Goal: Navigation & Orientation: Find specific page/section

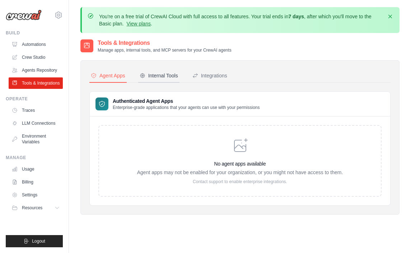
click at [154, 76] on div "Internal Tools" at bounding box center [159, 75] width 38 height 7
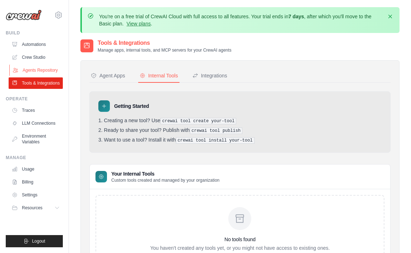
click at [42, 67] on link "Agents Repository" at bounding box center [36, 70] width 54 height 11
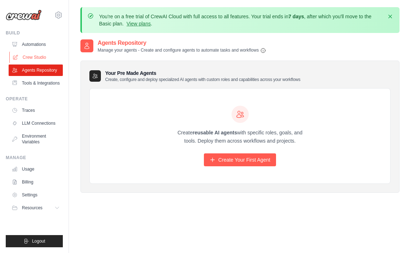
click at [31, 55] on link "Crew Studio" at bounding box center [36, 57] width 54 height 11
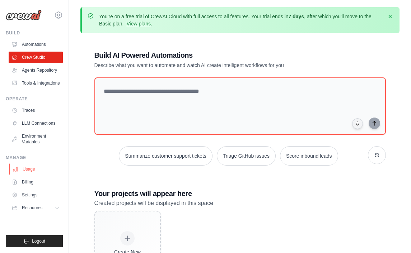
click at [41, 167] on link "Usage" at bounding box center [36, 169] width 54 height 11
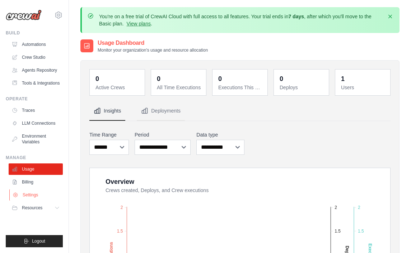
click at [37, 194] on link "Settings" at bounding box center [36, 194] width 54 height 11
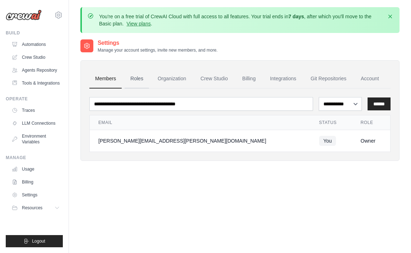
click at [142, 82] on link "Roles" at bounding box center [136, 78] width 24 height 19
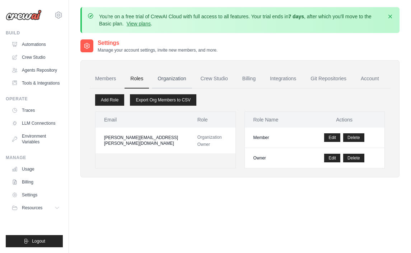
click at [179, 74] on link "Organization" at bounding box center [172, 78] width 40 height 19
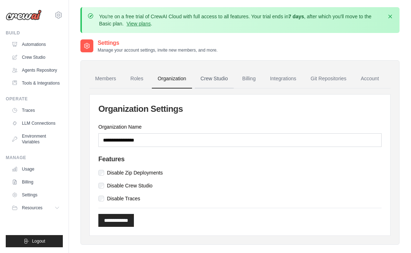
click at [214, 77] on link "Crew Studio" at bounding box center [214, 78] width 39 height 19
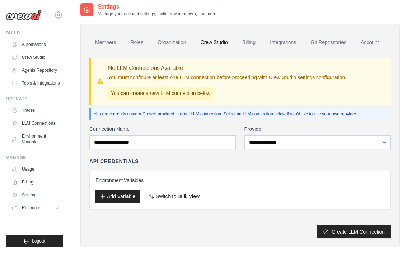
scroll to position [37, 0]
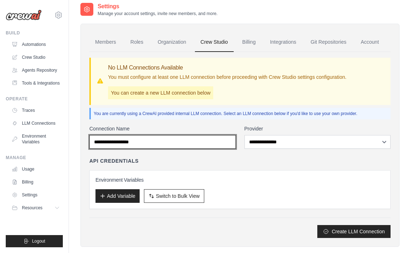
click at [143, 142] on input "Connection Name" at bounding box center [162, 142] width 146 height 14
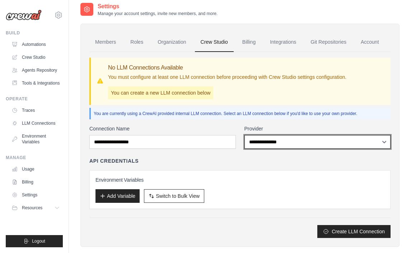
click at [244, 135] on select "**********" at bounding box center [317, 142] width 146 height 14
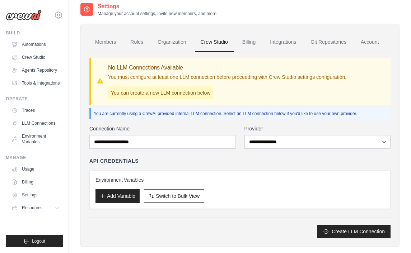
click at [364, 101] on div "No LLM Connections Available You must configure at least one LLM connection bef…" at bounding box center [239, 81] width 301 height 47
click at [249, 47] on link "Billing" at bounding box center [248, 42] width 25 height 19
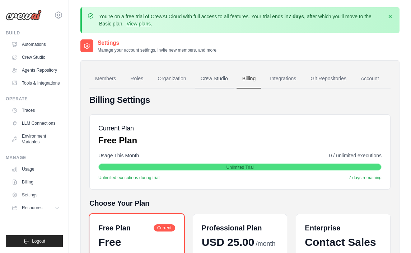
click at [222, 79] on link "Crew Studio" at bounding box center [214, 78] width 39 height 19
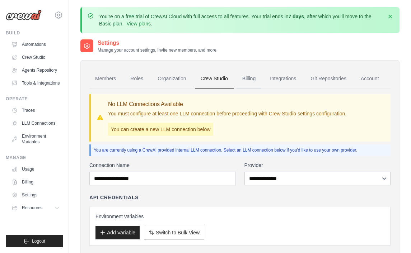
click at [244, 77] on link "Billing" at bounding box center [248, 78] width 25 height 19
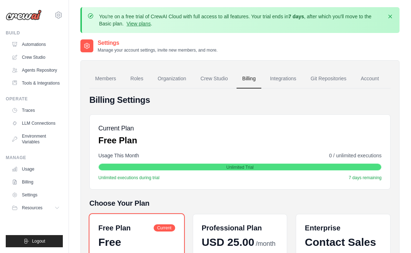
click at [206, 83] on link "Crew Studio" at bounding box center [214, 78] width 39 height 19
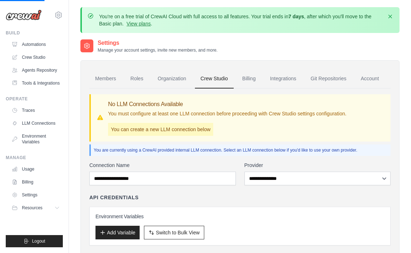
click at [38, 43] on link "Automations" at bounding box center [36, 44] width 54 height 11
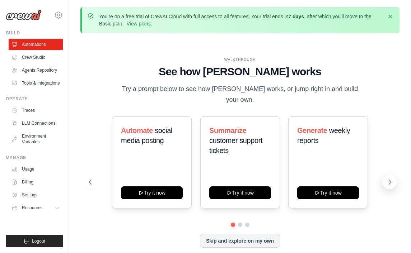
click at [395, 178] on button at bounding box center [389, 182] width 14 height 14
click at [388, 179] on icon at bounding box center [389, 182] width 7 height 7
